Goal: Task Accomplishment & Management: Complete application form

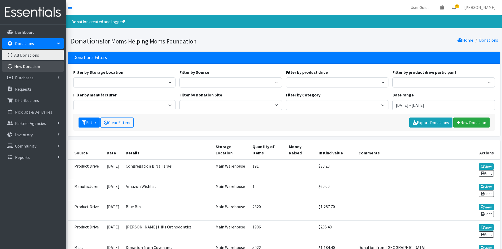
click at [27, 67] on link "New Donation" at bounding box center [33, 66] width 62 height 11
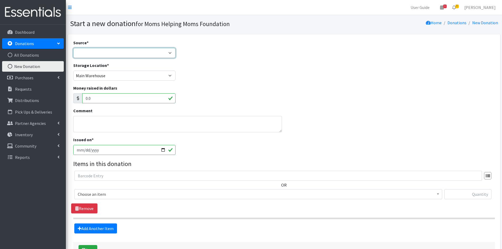
click at [172, 55] on select "Product Drive Manufacturer Donation Site Misc. Donation" at bounding box center [124, 53] width 102 height 10
select select "Product Drive"
click at [73, 48] on select "Product Drive Manufacturer Donation Site Misc. Donation" at bounding box center [124, 53] width 102 height 10
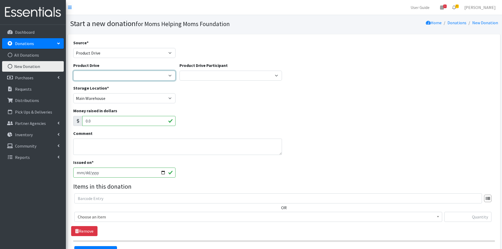
click at [170, 75] on select "2012 MOTHER'S DAY Zeta Phi Beta Sorority (virtual) 2021 HOLIDAY DRIVE AWR Week …" at bounding box center [124, 76] width 102 height 10
click at [277, 56] on div "Source * Product Drive Manufacturer Donation Site Misc. Donation" at bounding box center [283, 50] width 425 height 23
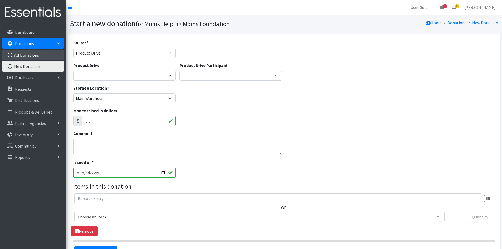
click at [29, 56] on link "All Donations" at bounding box center [33, 55] width 62 height 11
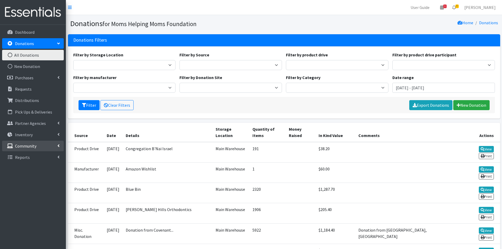
click at [48, 143] on link "Community" at bounding box center [33, 146] width 62 height 11
click at [42, 167] on link "Product Drives" at bounding box center [33, 168] width 62 height 11
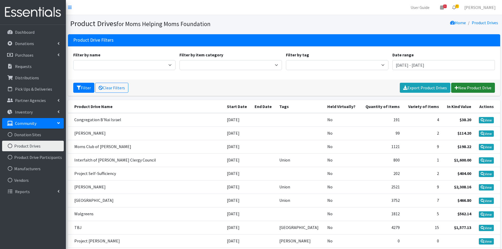
click at [463, 86] on link "New Product Drive" at bounding box center [473, 88] width 44 height 10
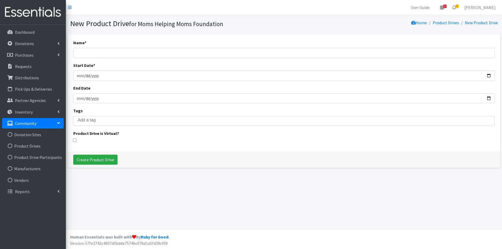
select select
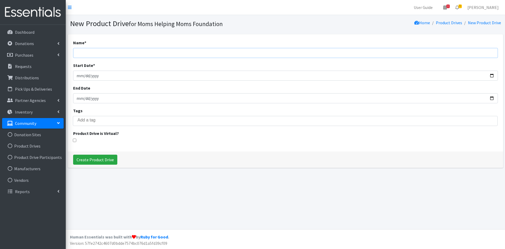
click at [112, 52] on input "Name *" at bounding box center [285, 53] width 425 height 10
type input "[PERSON_NAME]"
click at [83, 77] on input "Start Date *" at bounding box center [285, 76] width 425 height 10
click at [80, 76] on input "Start Date *" at bounding box center [285, 76] width 425 height 10
type input "2025-08-07"
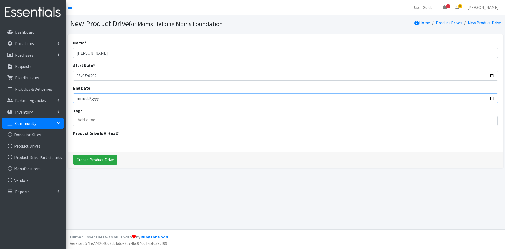
click at [101, 97] on input "End Date" at bounding box center [285, 98] width 425 height 10
click at [101, 160] on input "Create Product Drive" at bounding box center [95, 160] width 44 height 10
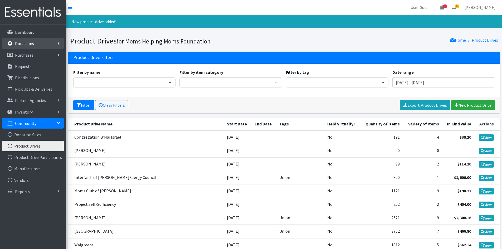
click at [41, 46] on link "Donations" at bounding box center [33, 43] width 62 height 11
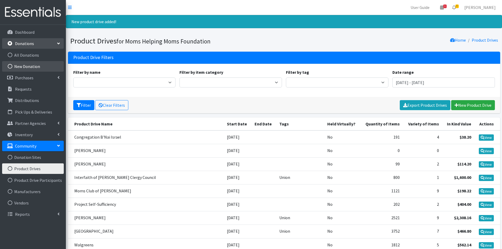
click at [37, 66] on link "New Donation" at bounding box center [33, 66] width 62 height 11
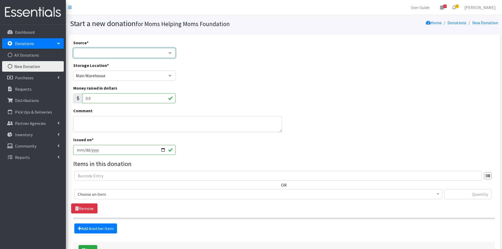
click at [172, 55] on select "Product Drive Manufacturer Donation Site Misc. Donation" at bounding box center [124, 53] width 102 height 10
select select "Product Drive"
click at [73, 48] on select "Product Drive Manufacturer Donation Site Misc. Donation" at bounding box center [124, 53] width 102 height 10
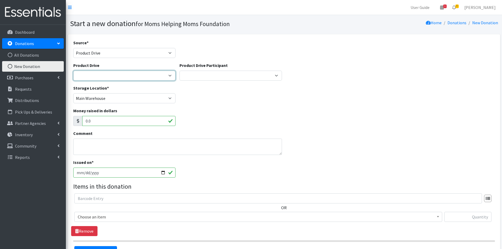
click at [170, 75] on select "2012 MOTHER'S DAY Zeta Phi Beta Sorority (virtual) 2021 HOLIDAY DRIVE AWR Week …" at bounding box center [124, 76] width 102 height 10
select select "3497"
click at [73, 71] on select "2012 MOTHER'S DAY Zeta Phi Beta Sorority (virtual) 2021 HOLIDAY DRIVE AWR Week …" at bounding box center [124, 76] width 102 height 10
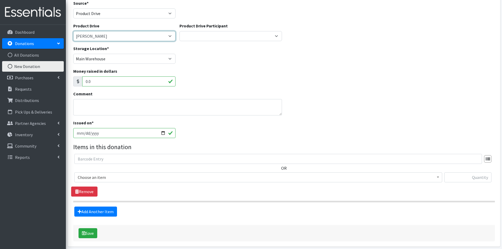
scroll to position [53, 0]
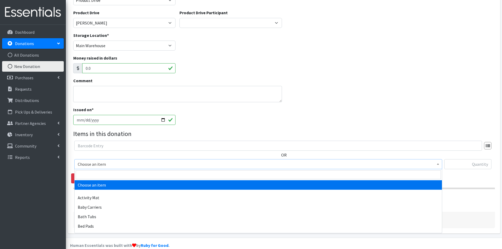
click at [437, 164] on b at bounding box center [438, 163] width 2 height 1
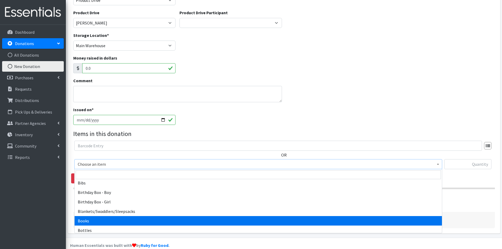
select select "1947"
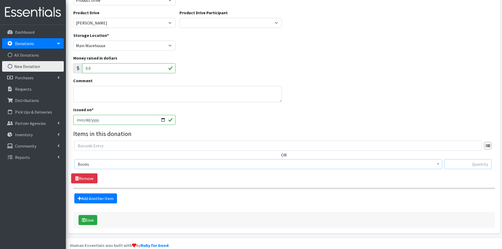
click at [452, 161] on input "text" at bounding box center [467, 164] width 47 height 10
type input "83"
click at [92, 219] on button "Save" at bounding box center [87, 220] width 19 height 10
